Goal: Information Seeking & Learning: Learn about a topic

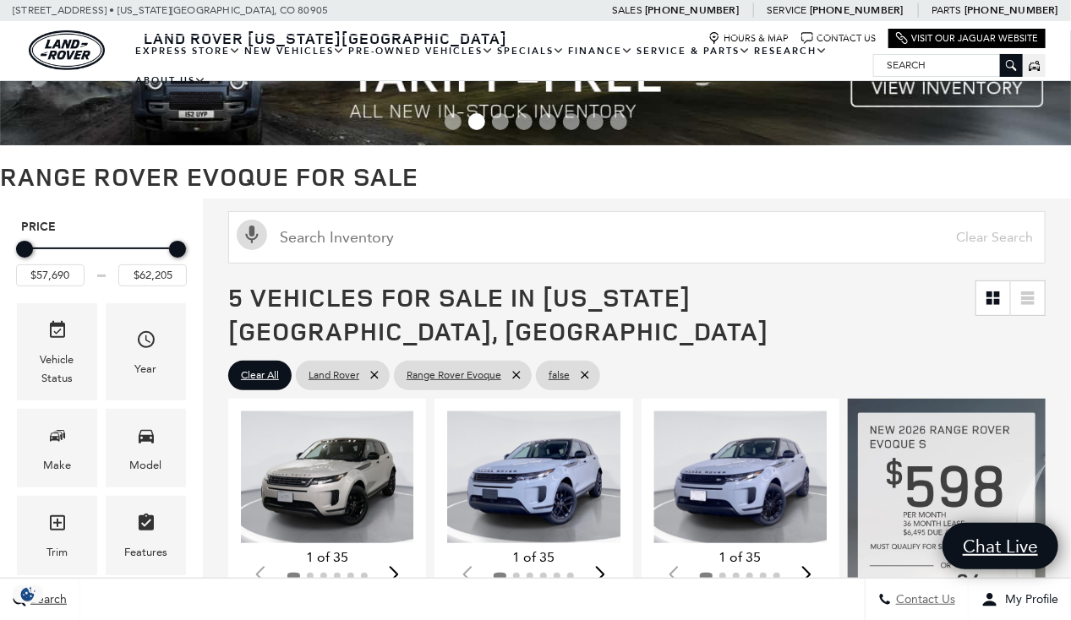
scroll to position [52, 0]
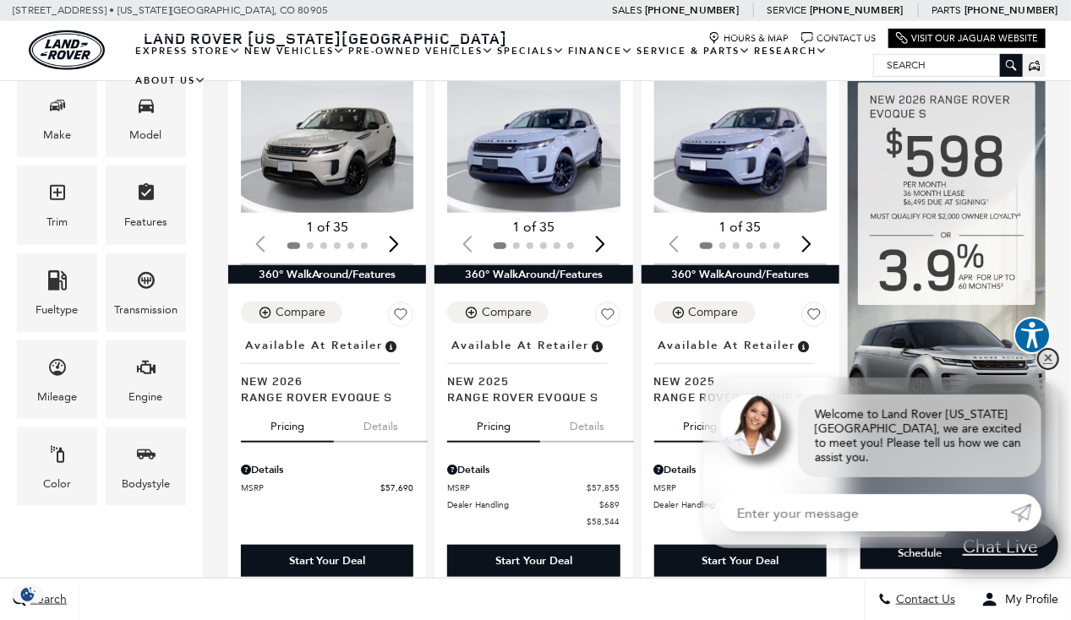
click at [1052, 369] on link "✕" at bounding box center [1048, 359] width 20 height 20
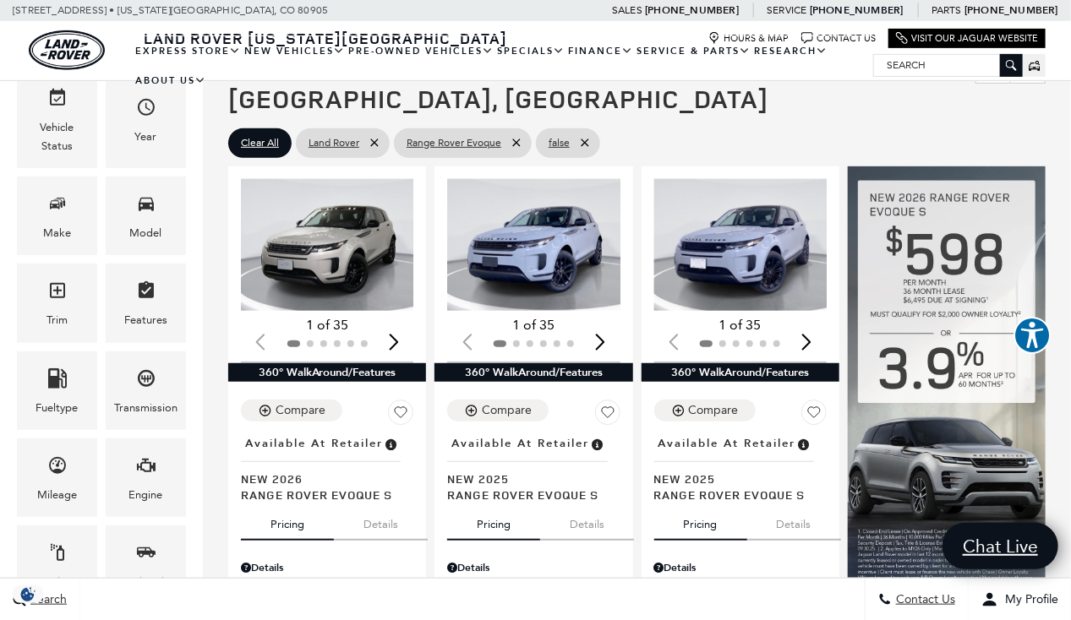
scroll to position [282, 0]
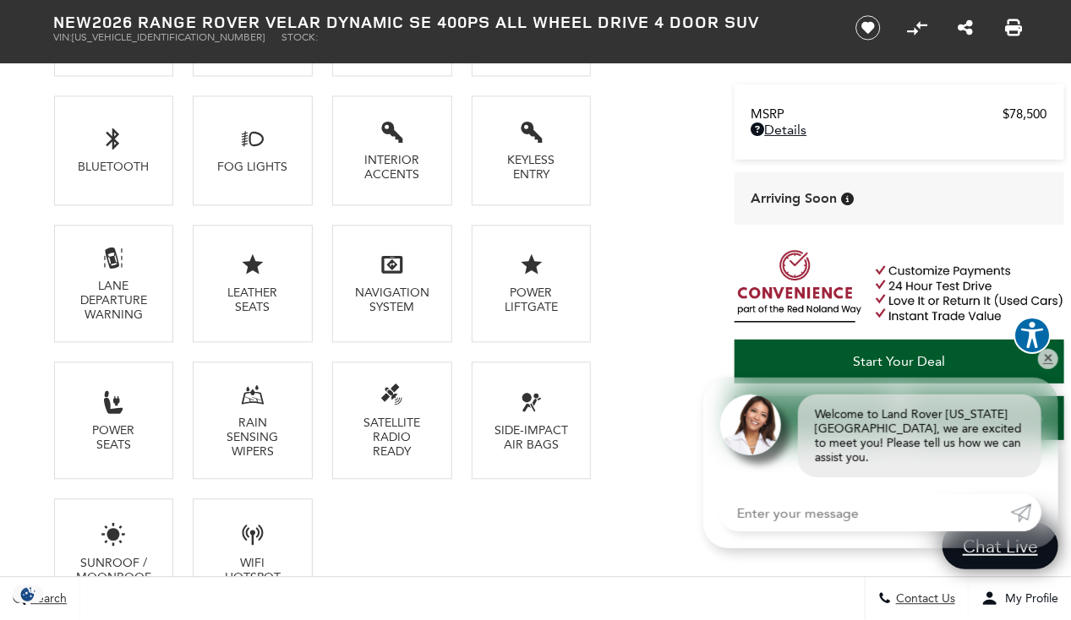
scroll to position [1346, 0]
click at [1048, 368] on link "✕" at bounding box center [1048, 359] width 20 height 20
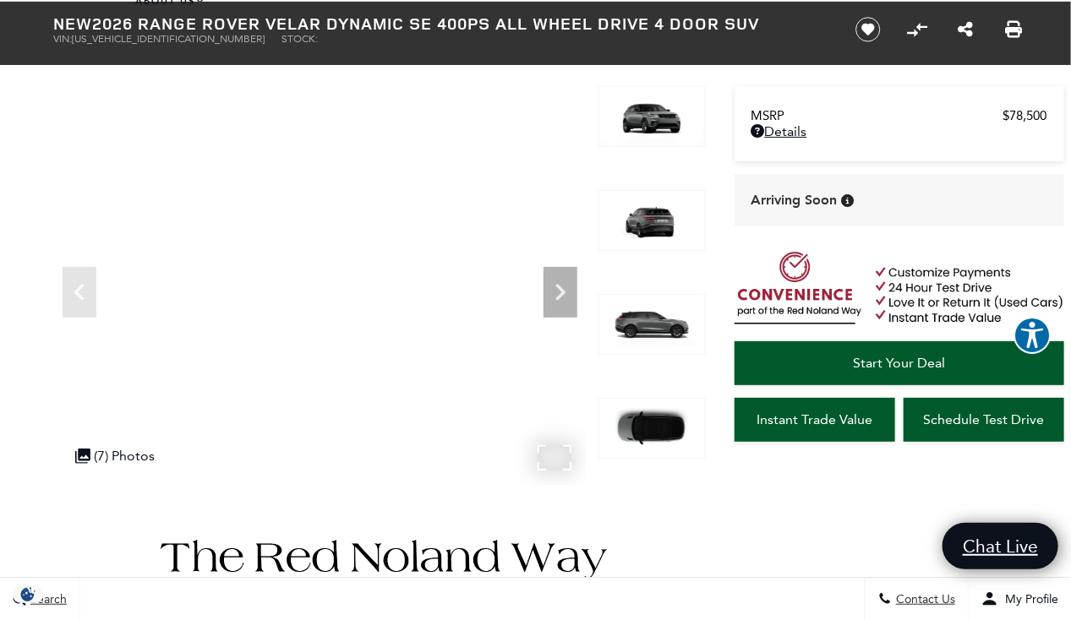
scroll to position [79, 0]
click at [559, 303] on icon "Next" at bounding box center [560, 292] width 34 height 34
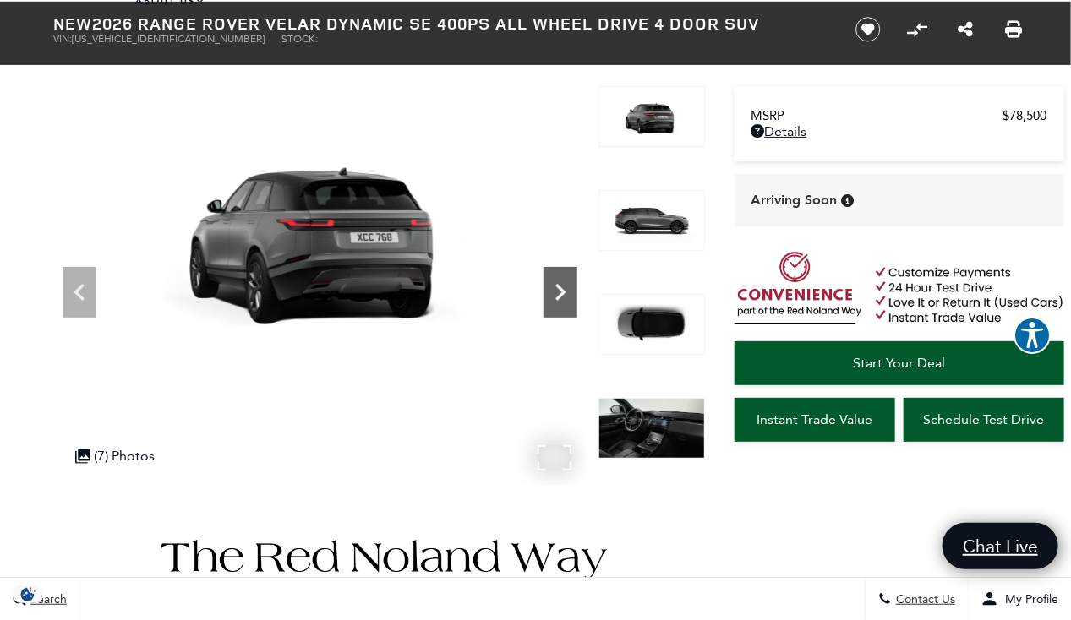
click at [558, 286] on icon "Next" at bounding box center [560, 292] width 10 height 17
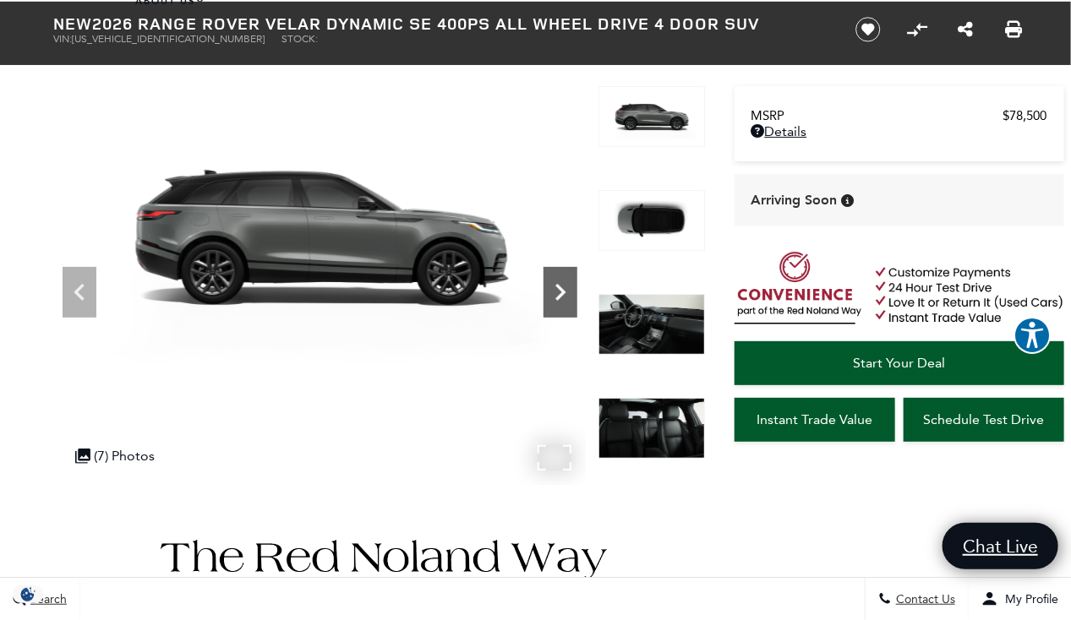
click at [558, 286] on icon "Next" at bounding box center [560, 292] width 10 height 17
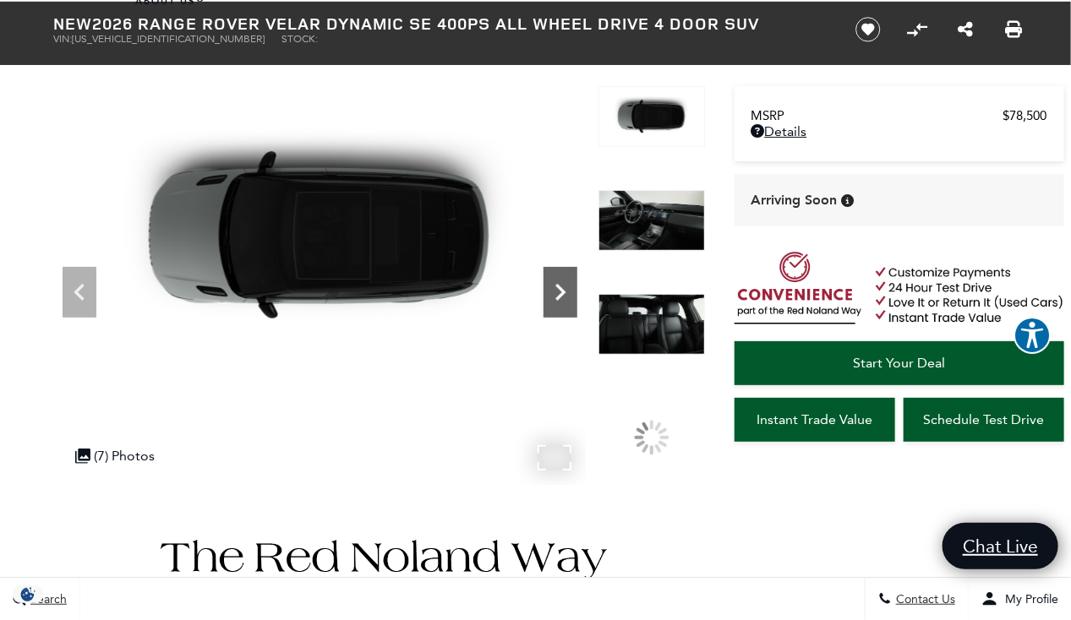
click at [558, 286] on icon "Next" at bounding box center [560, 292] width 10 height 17
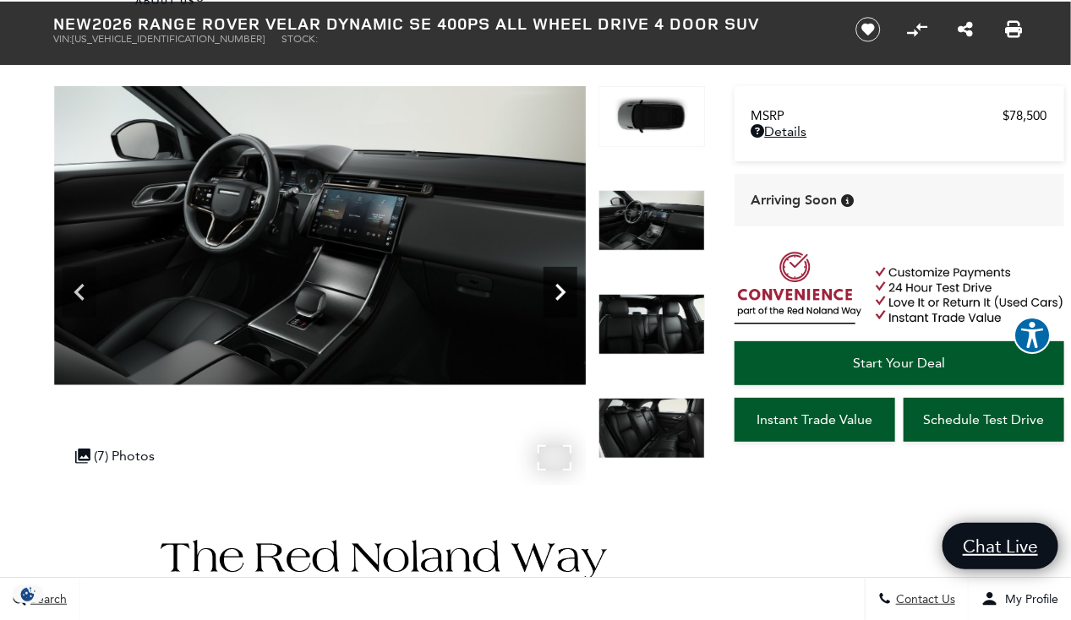
click at [558, 286] on icon "Next" at bounding box center [560, 292] width 10 height 17
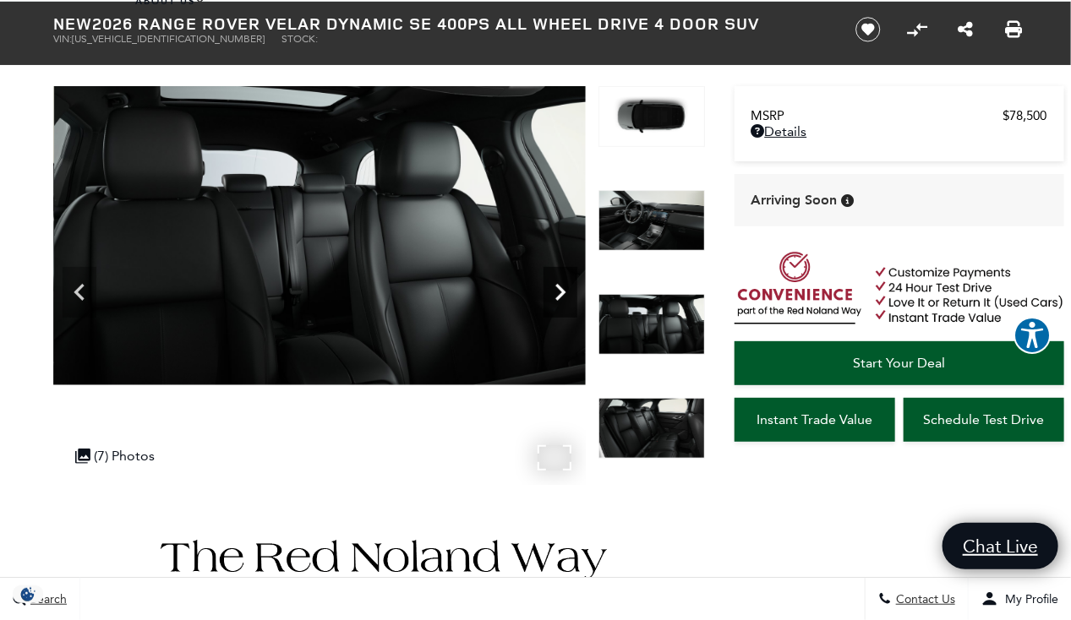
click at [558, 286] on icon "Next" at bounding box center [560, 292] width 10 height 17
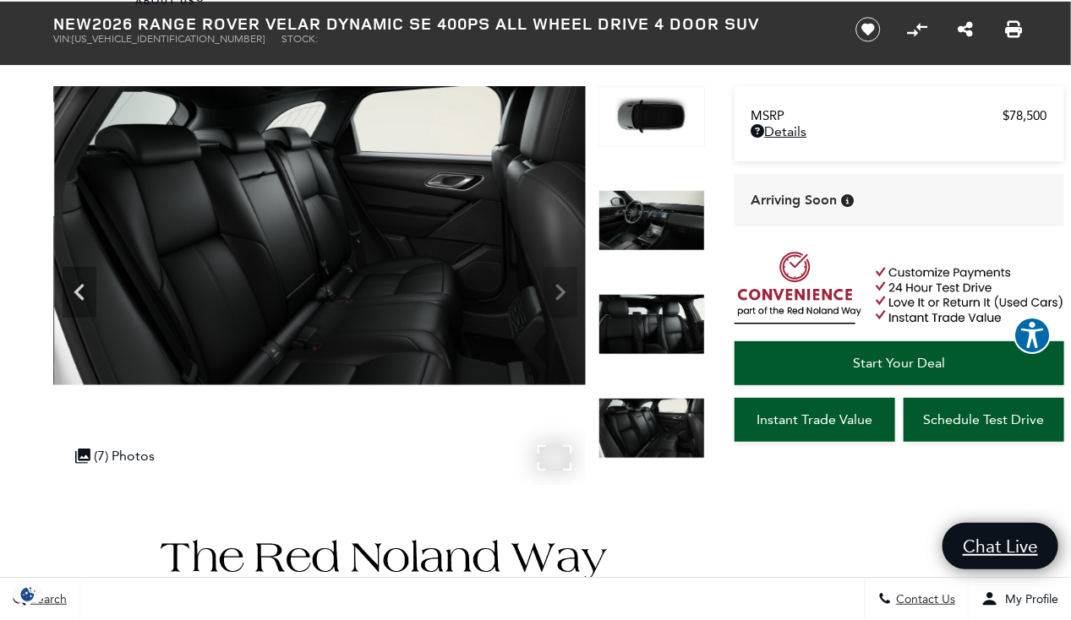
click at [558, 286] on img at bounding box center [320, 235] width 532 height 299
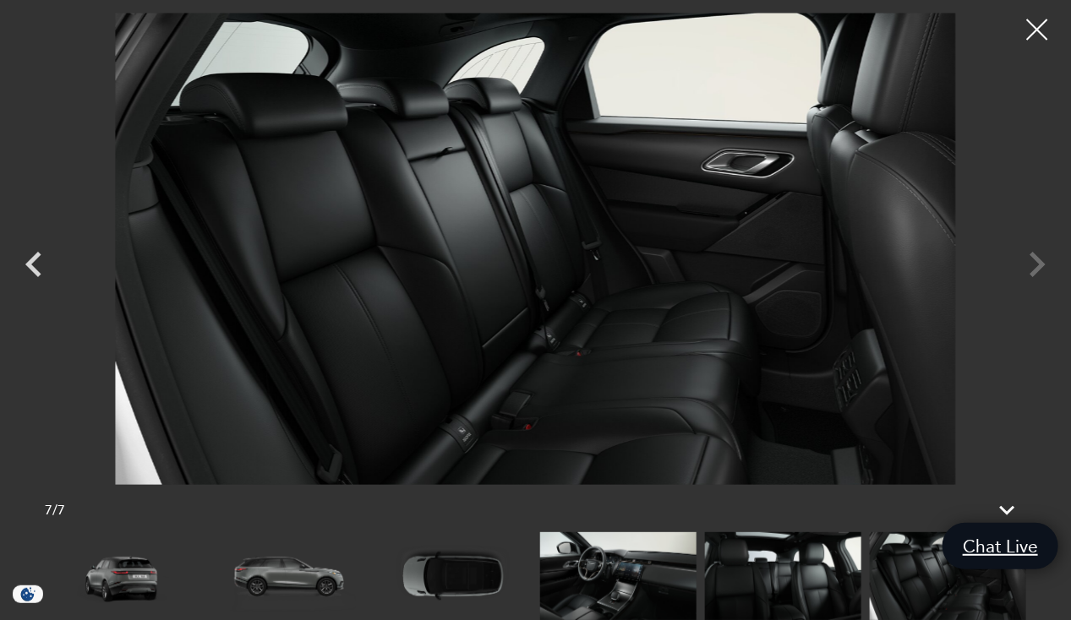
click at [1045, 260] on div at bounding box center [535, 249] width 1071 height 472
click at [32, 254] on icon "Previous" at bounding box center [33, 264] width 51 height 51
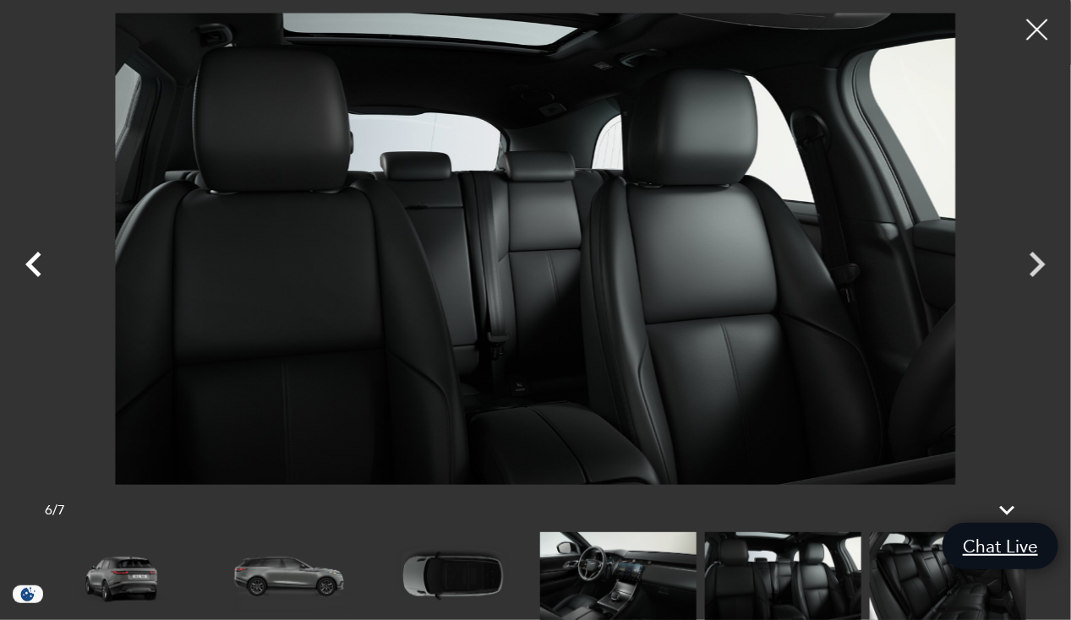
click at [32, 254] on icon "Previous" at bounding box center [33, 264] width 51 height 51
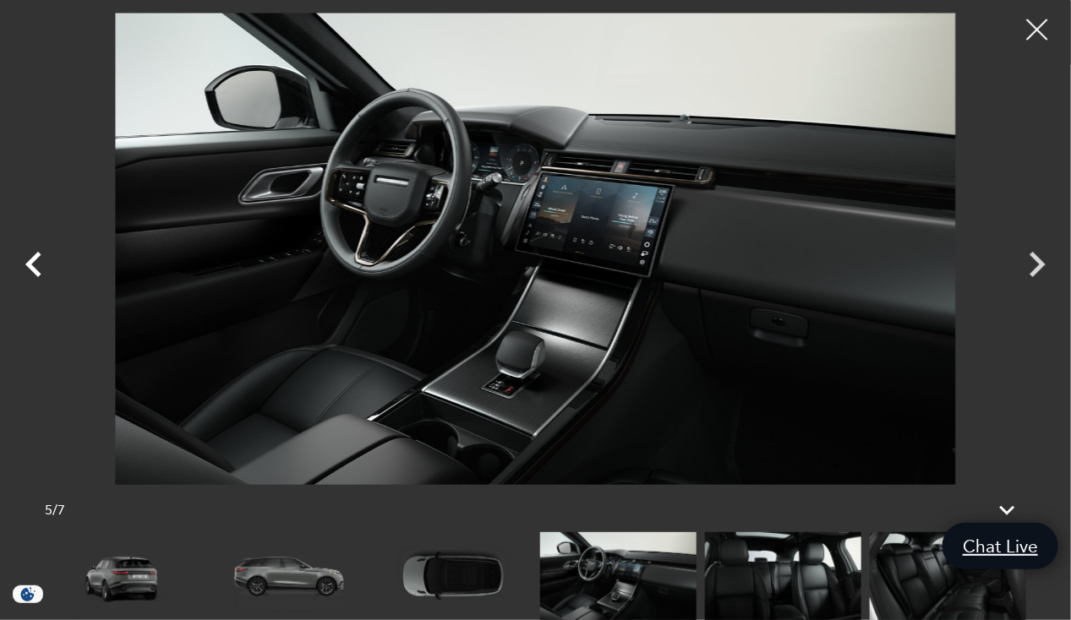
click at [32, 254] on icon "Previous" at bounding box center [33, 264] width 51 height 51
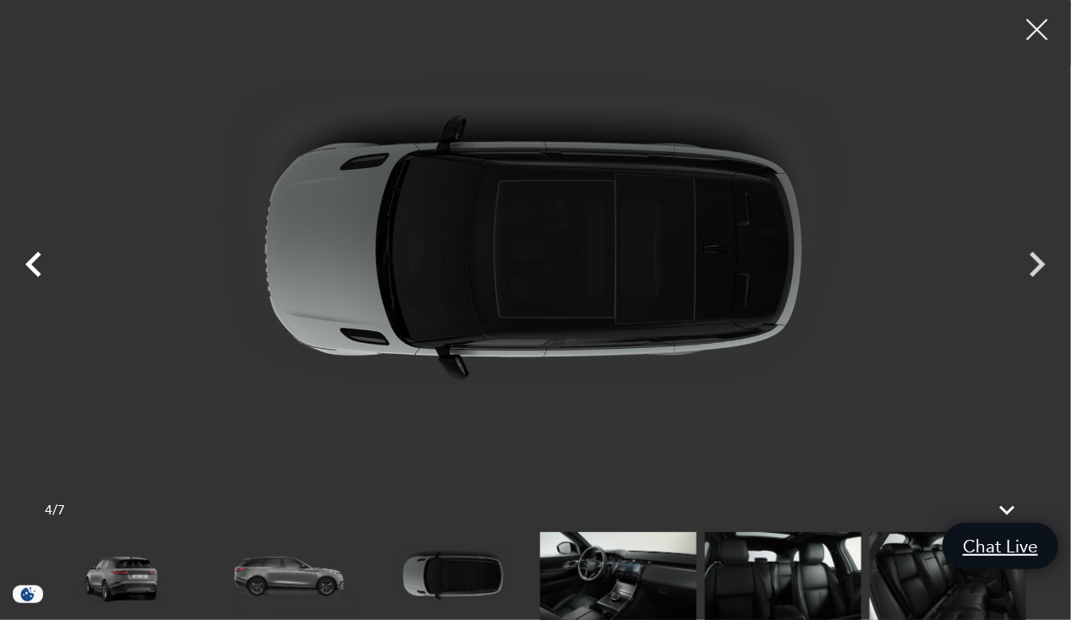
click at [32, 254] on icon "Previous" at bounding box center [33, 264] width 51 height 51
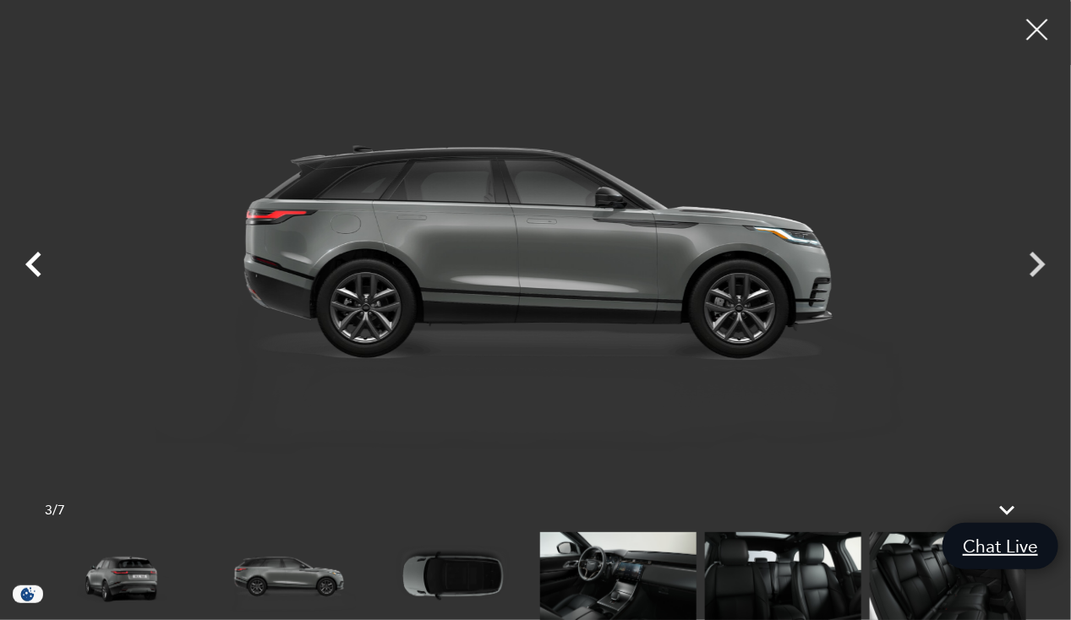
click at [35, 257] on icon "Previous" at bounding box center [33, 264] width 16 height 25
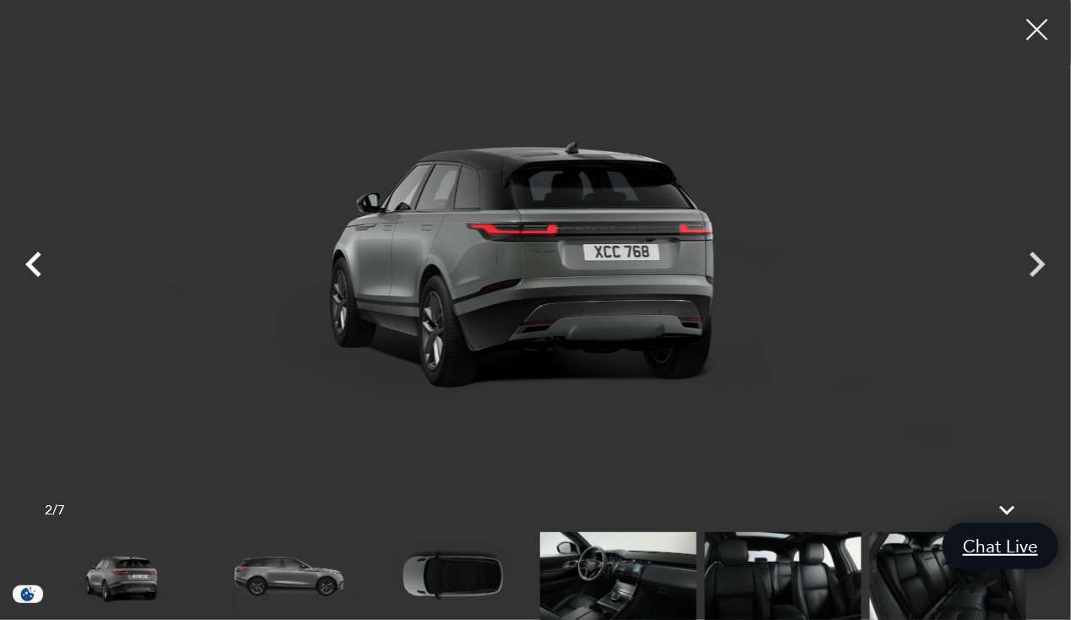
click at [35, 257] on icon "Previous" at bounding box center [33, 264] width 16 height 25
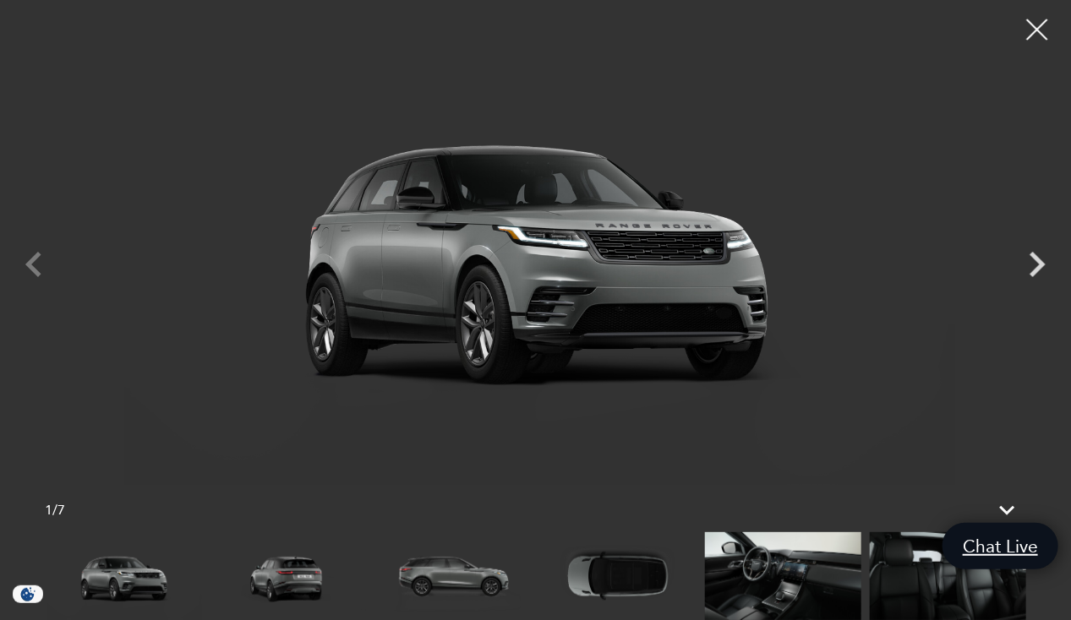
click at [35, 257] on div at bounding box center [535, 249] width 1071 height 472
click at [1042, 27] on div at bounding box center [1037, 30] width 45 height 45
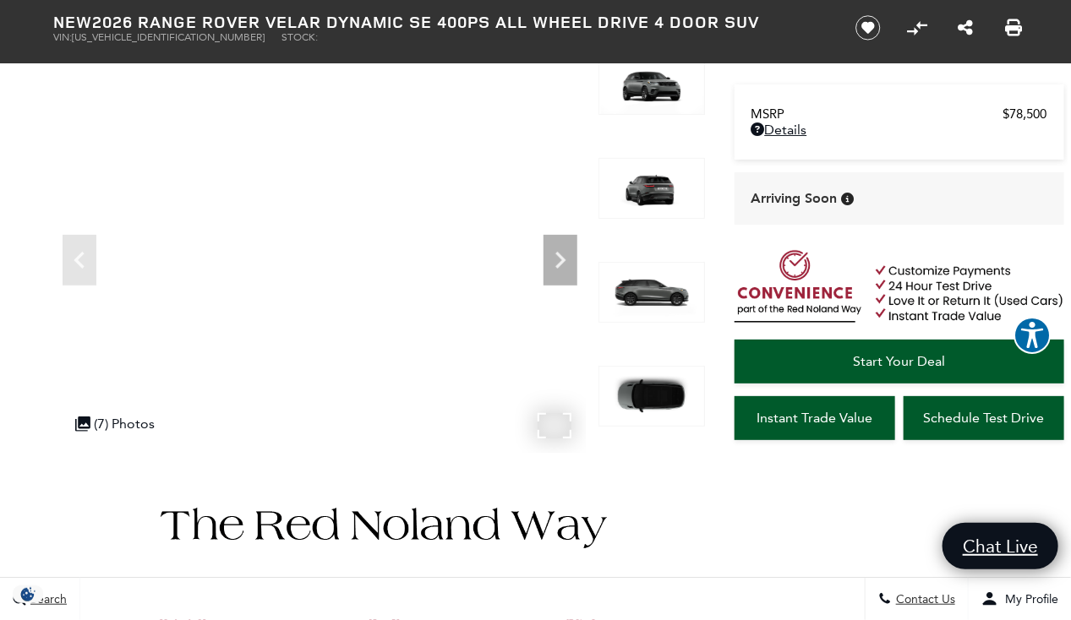
scroll to position [111, 0]
click at [556, 257] on icon "Next" at bounding box center [560, 261] width 34 height 34
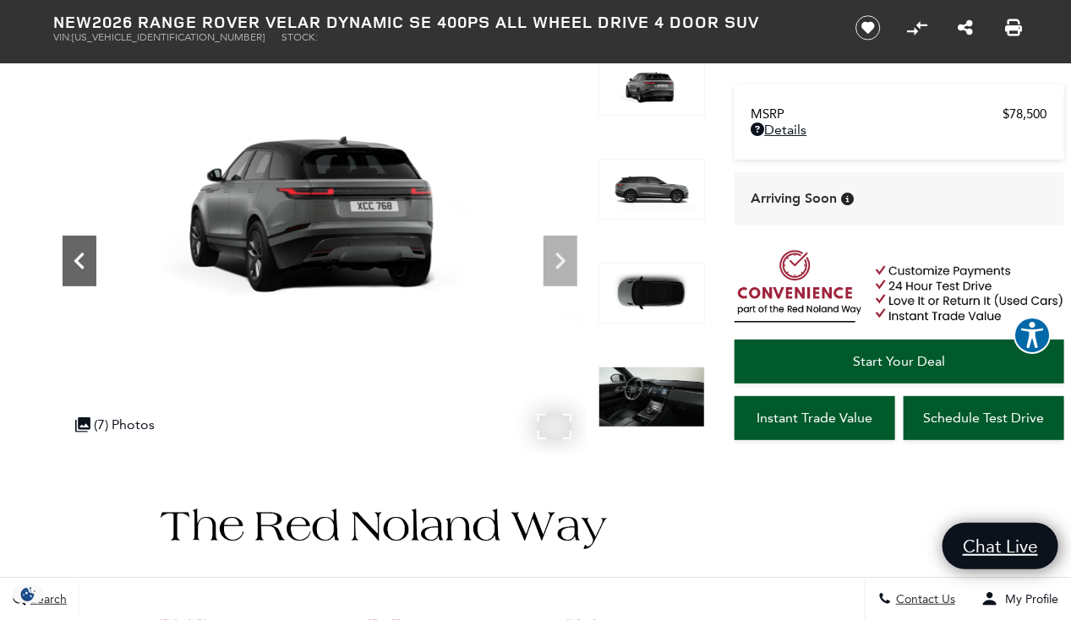
click at [90, 261] on icon "Previous" at bounding box center [80, 261] width 34 height 34
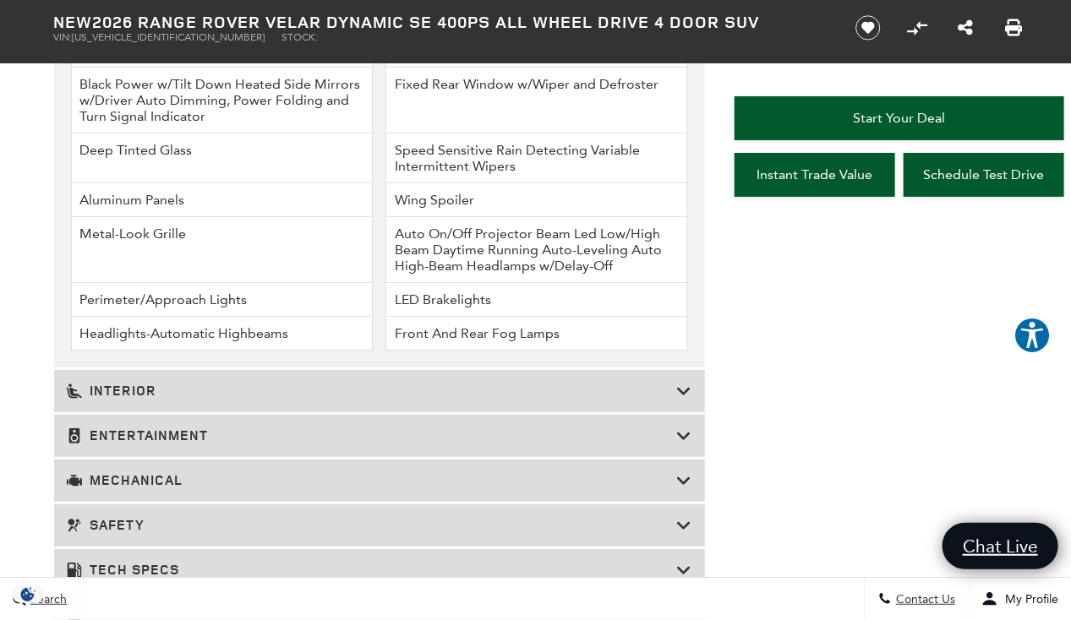
scroll to position [2484, 0]
click at [405, 387] on h3 "Interior" at bounding box center [372, 391] width 610 height 17
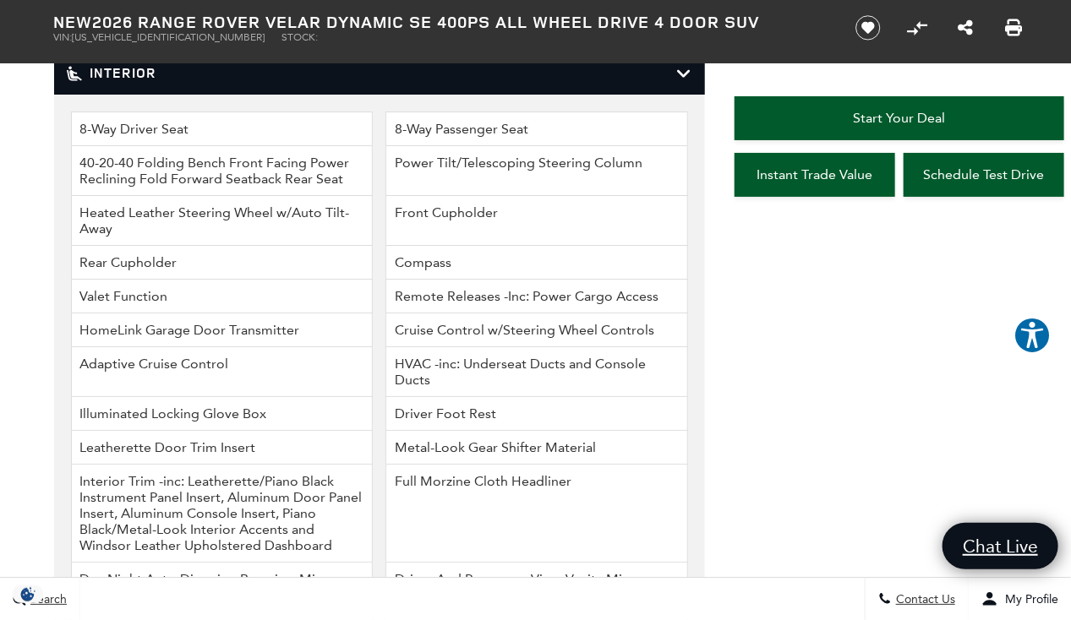
scroll to position [2235, 0]
